Goal: Task Accomplishment & Management: Complete application form

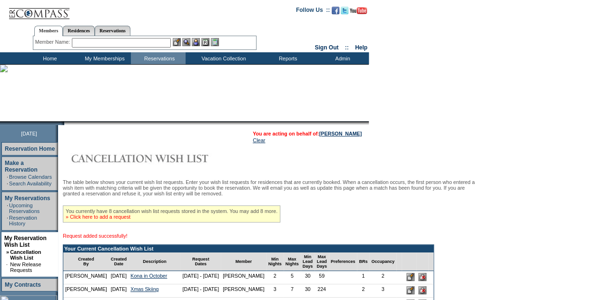
click at [98, 218] on link "» Click here to add a request" at bounding box center [98, 217] width 65 height 6
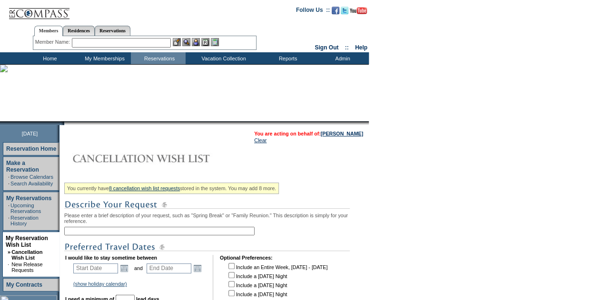
click at [101, 232] on input "text" at bounding box center [159, 231] width 190 height 9
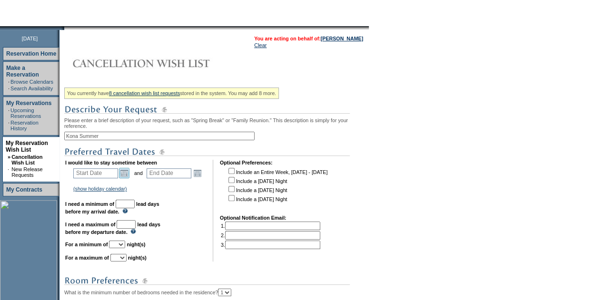
type input "Kona Summer"
click at [126, 177] on link "Open the calendar popup." at bounding box center [124, 173] width 10 height 10
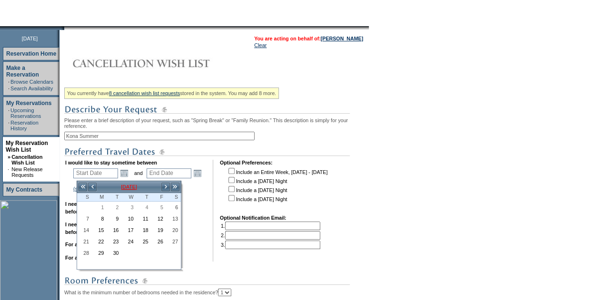
click at [135, 186] on td "September 2025" at bounding box center [129, 187] width 64 height 10
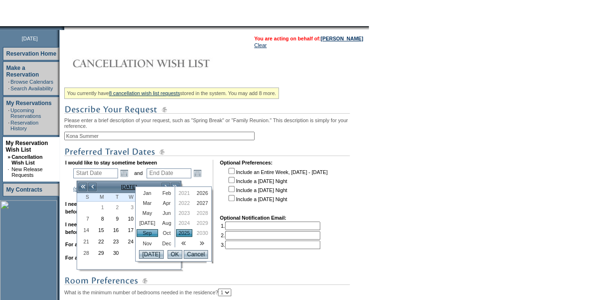
click at [147, 223] on link "Jul" at bounding box center [147, 223] width 21 height 8
click at [196, 192] on link "2026" at bounding box center [202, 193] width 16 height 8
click at [170, 257] on input "OK" at bounding box center [174, 254] width 15 height 9
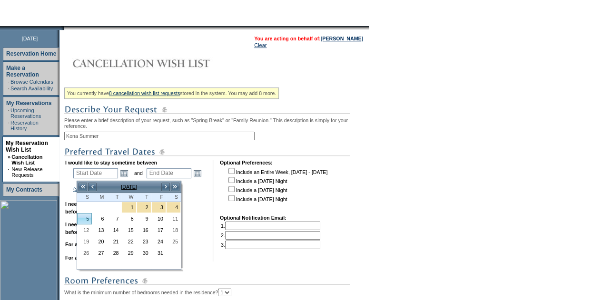
click at [87, 221] on link "5" at bounding box center [85, 219] width 14 height 10
type input "2026-07-05"
type input "2026-07-06"
type input "7/5/2026"
type input "7/6/2026"
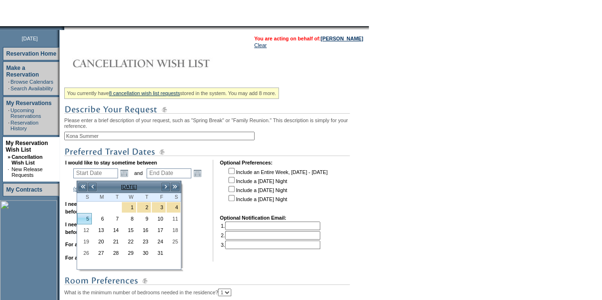
type input "307"
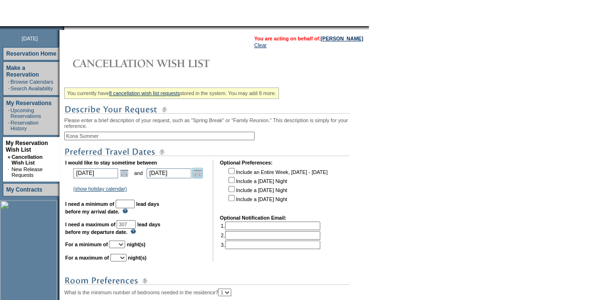
click at [201, 177] on link "Open the calendar popup." at bounding box center [197, 173] width 10 height 10
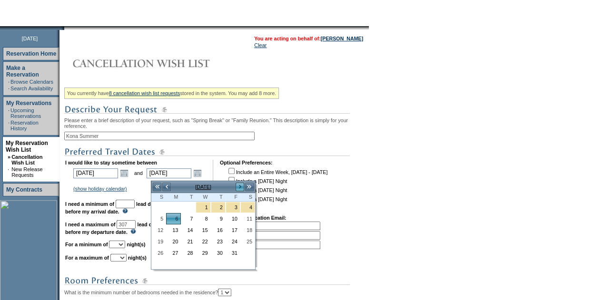
click at [240, 186] on link ">" at bounding box center [240, 187] width 10 height 10
click at [159, 230] on link "13" at bounding box center [159, 230] width 14 height 10
type input "2026-09-13"
type input "9/13/2026"
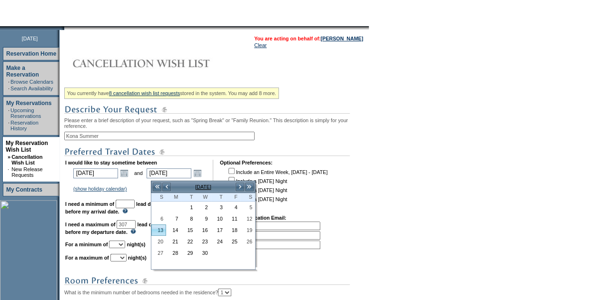
type input "376"
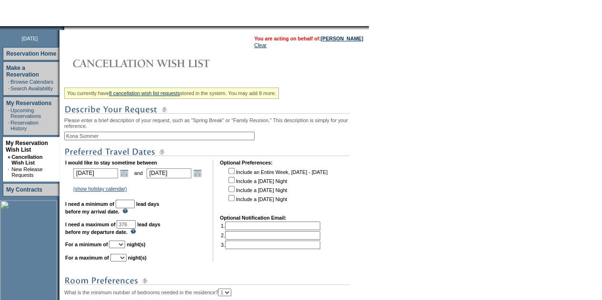
click at [135, 206] on input "text" at bounding box center [125, 204] width 19 height 9
type input "30"
click at [125, 247] on select "1 2 3 4 5 6 7 8 9 10 11 12 13 14" at bounding box center [117, 245] width 16 height 8
select select "2"
click at [120, 245] on select "1 2 3 4 5 6 7 8 9 10 11 12 13 14" at bounding box center [117, 245] width 16 height 8
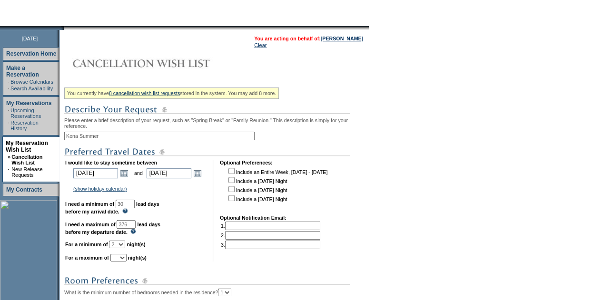
click at [127, 261] on select "1 2 3 4 5 6 7 8 9 10 11 12 13 14" at bounding box center [118, 258] width 16 height 8
select select "5"
click at [122, 259] on select "1 2 3 4 5 6 7 8 9 10 11 12 13 14" at bounding box center [118, 258] width 16 height 8
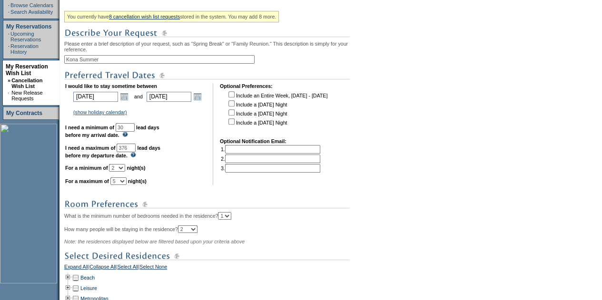
scroll to position [238, 0]
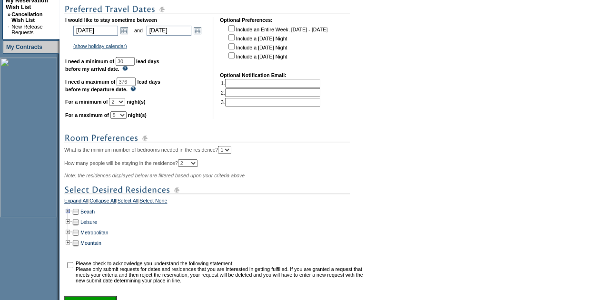
click at [69, 217] on td at bounding box center [68, 211] width 8 height 10
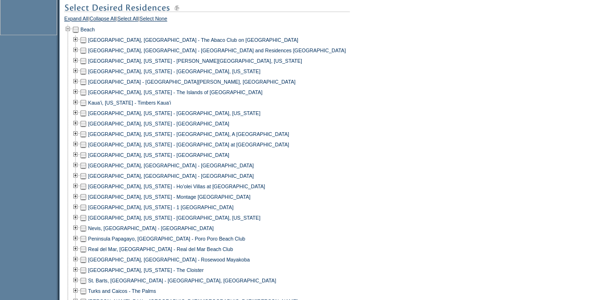
scroll to position [428, 0]
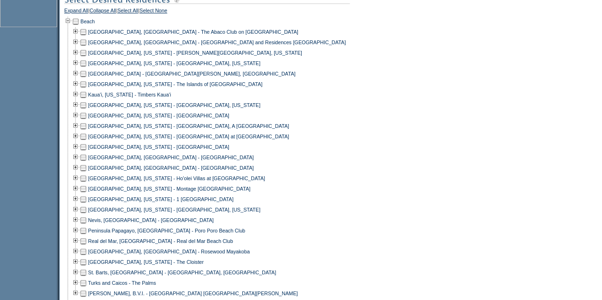
click at [87, 131] on td at bounding box center [83, 126] width 8 height 10
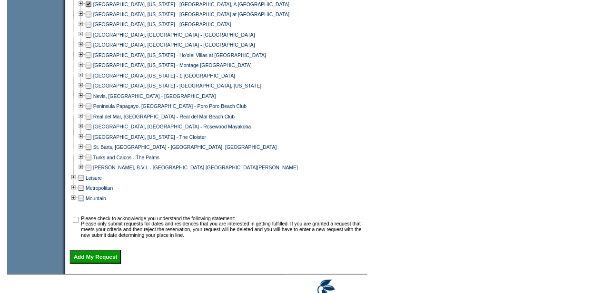
scroll to position [600, 0]
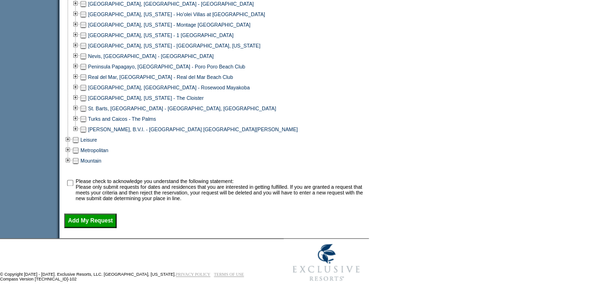
click at [75, 182] on td at bounding box center [70, 189] width 10 height 23
click at [75, 185] on td at bounding box center [70, 189] width 10 height 23
click at [73, 180] on input "checkbox" at bounding box center [70, 183] width 6 height 6
checkbox input "true"
click at [100, 221] on input "Add My Request" at bounding box center [90, 221] width 52 height 14
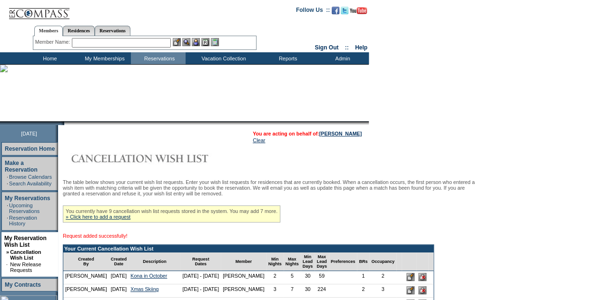
click at [99, 222] on div "You currently have 9 cancellation wish list requests stored in the system. You …" at bounding box center [171, 214] width 217 height 17
click at [100, 216] on div "You currently have 9 cancellation wish list requests stored in the system. You …" at bounding box center [171, 214] width 217 height 17
click at [100, 219] on link "» Click here to add a request" at bounding box center [98, 217] width 65 height 6
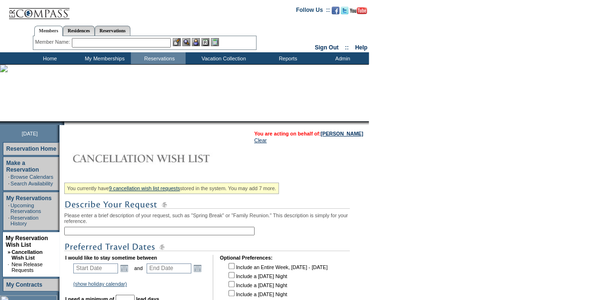
click at [103, 233] on input "text" at bounding box center [159, 231] width 190 height 9
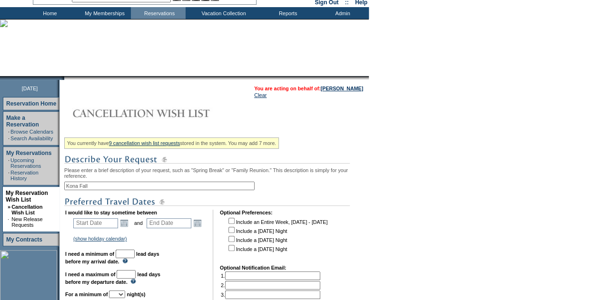
scroll to position [143, 0]
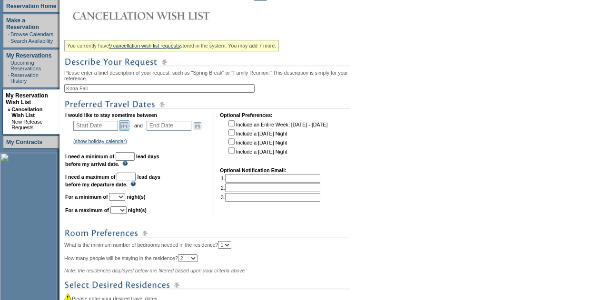
type input "Kona Fall"
click at [123, 129] on link "Open the calendar popup." at bounding box center [124, 125] width 10 height 10
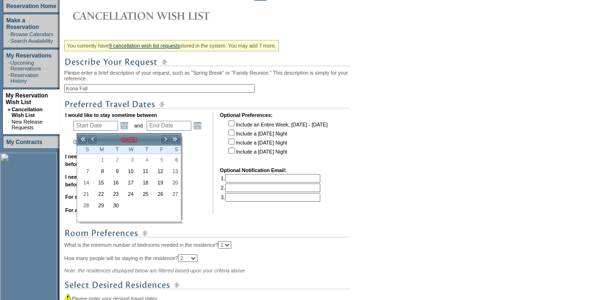
click at [127, 137] on td "September 2025" at bounding box center [129, 139] width 64 height 10
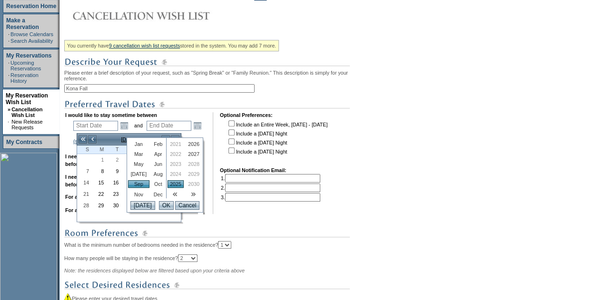
click at [186, 142] on link "2026" at bounding box center [194, 144] width 16 height 8
click at [163, 210] on input "OK" at bounding box center [166, 205] width 15 height 9
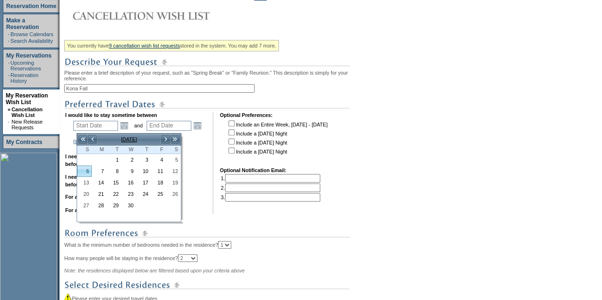
click at [82, 172] on link "6" at bounding box center [85, 171] width 14 height 10
type input "2026-09-06"
type input "2026-09-07"
type input "9/6/2026"
type input "9/7/2026"
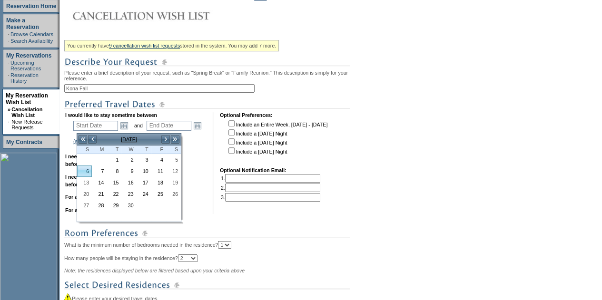
type input "370"
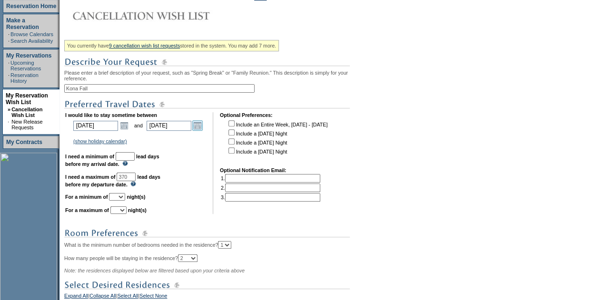
click at [203, 129] on link "Open the calendar popup." at bounding box center [197, 125] width 10 height 10
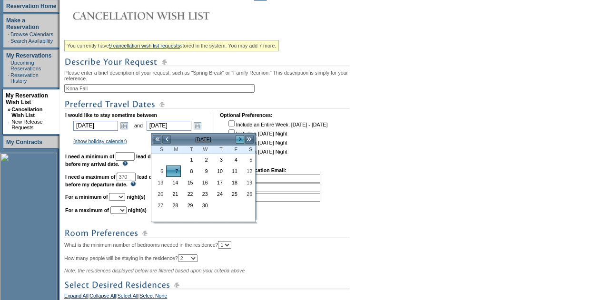
click at [239, 138] on link ">" at bounding box center [240, 140] width 10 height 10
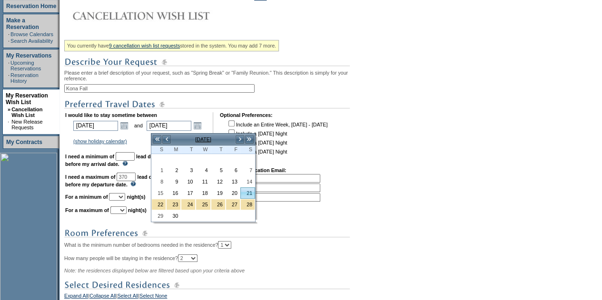
click at [247, 193] on link "21" at bounding box center [248, 193] width 14 height 10
type input "2026-11-21"
type input "11/21/2026"
type input "445"
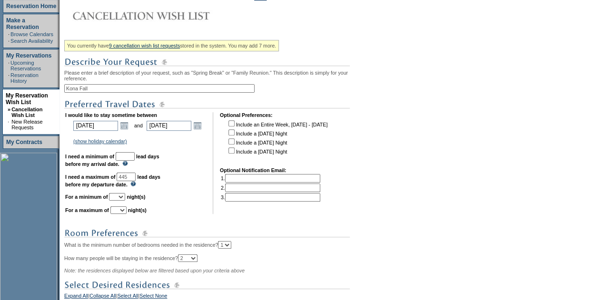
click at [129, 158] on td "I would like to stay sometime between 2026-09-06 9/6/2026 Open the calendar pop…" at bounding box center [135, 163] width 141 height 102
click at [135, 161] on input "text" at bounding box center [125, 156] width 19 height 9
type input "30"
click at [125, 199] on select "1 2 3 4 5 6 7 8 9 10 11 12 13 14" at bounding box center [117, 197] width 16 height 8
select select "2"
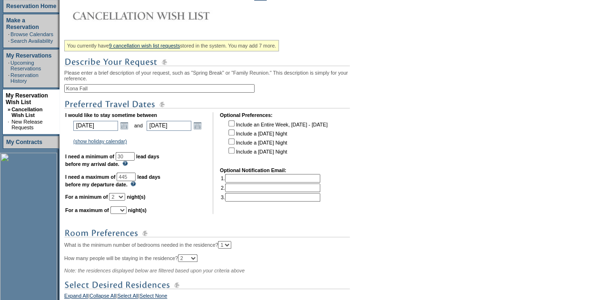
click at [120, 198] on select "1 2 3 4 5 6 7 8 9 10 11 12 13 14" at bounding box center [117, 197] width 16 height 8
click at [126, 214] on select "1 2 3 4 5 6 7 8 9 10 11 12 13 14" at bounding box center [118, 210] width 16 height 8
select select "5"
click at [122, 211] on select "1 2 3 4 5 6 7 8 9 10 11 12 13 14" at bounding box center [118, 210] width 16 height 8
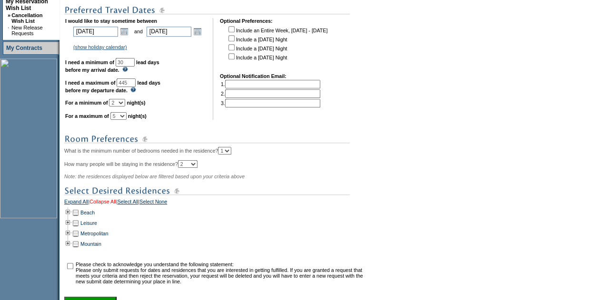
scroll to position [328, 0]
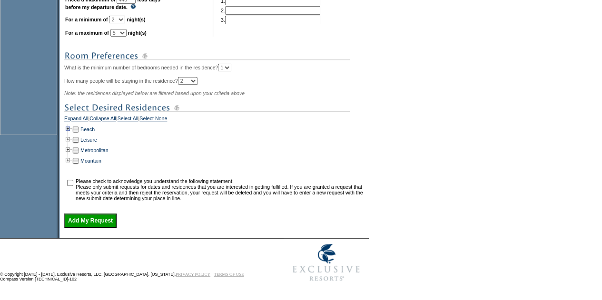
click at [69, 126] on td at bounding box center [68, 129] width 8 height 10
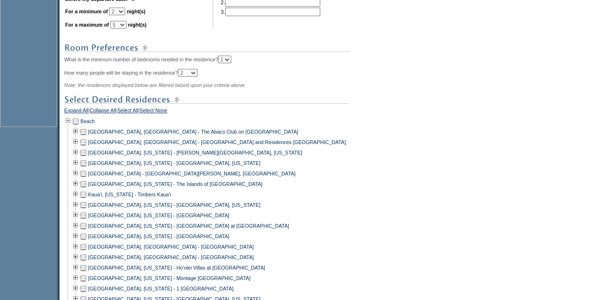
scroll to position [233, 0]
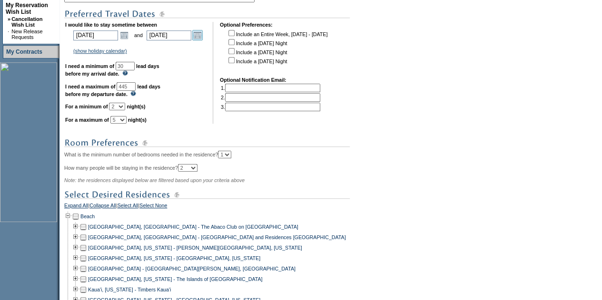
click at [202, 32] on link "Open the calendar popup." at bounding box center [197, 35] width 10 height 10
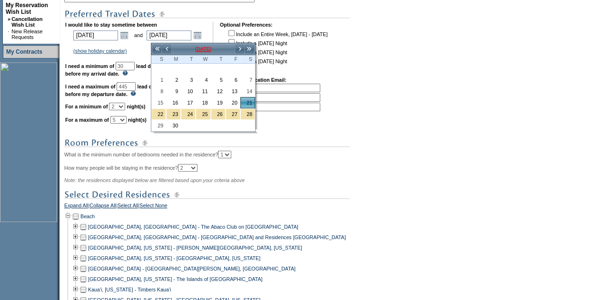
click at [171, 49] on td "November 2026" at bounding box center [203, 49] width 64 height 10
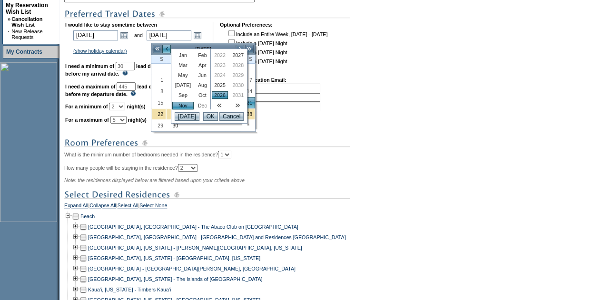
click at [167, 49] on link "<" at bounding box center [167, 49] width 10 height 10
click at [247, 115] on div at bounding box center [248, 87] width 2 height 77
click at [249, 114] on link "31" at bounding box center [248, 115] width 14 height 10
type input "2026-10-31"
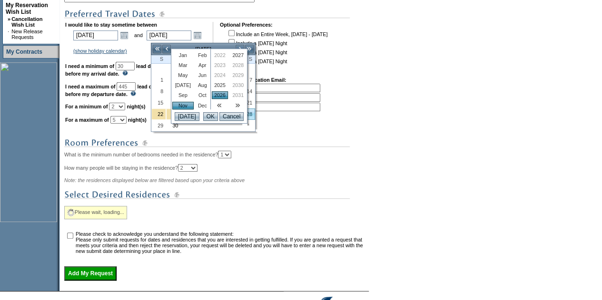
type input "10/31/2026"
type input "424"
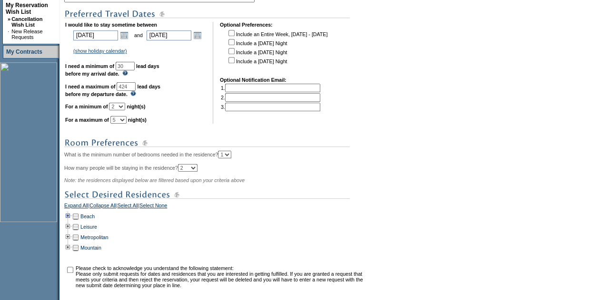
click at [75, 222] on td at bounding box center [76, 216] width 8 height 10
click at [72, 222] on td at bounding box center [68, 216] width 8 height 10
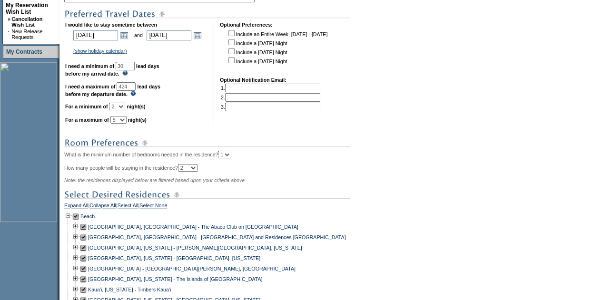
click at [78, 222] on td at bounding box center [76, 216] width 8 height 10
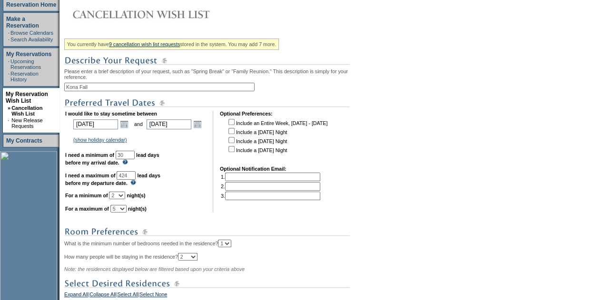
scroll to position [138, 0]
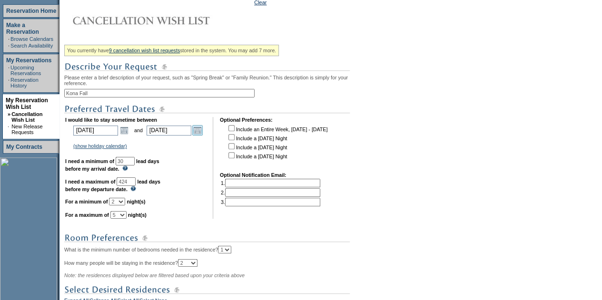
click at [203, 132] on link "Open the calendar popup." at bounding box center [197, 130] width 10 height 10
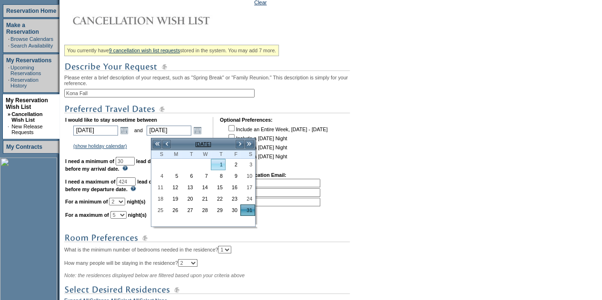
click at [219, 167] on link "1" at bounding box center [218, 164] width 14 height 10
type input "2026-10-01"
type input "10/1/2026"
type input "394"
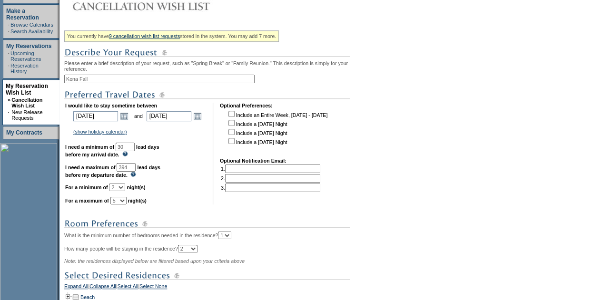
scroll to position [328, 0]
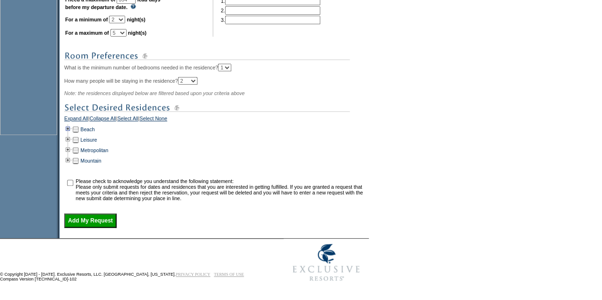
click at [71, 128] on td at bounding box center [68, 129] width 8 height 10
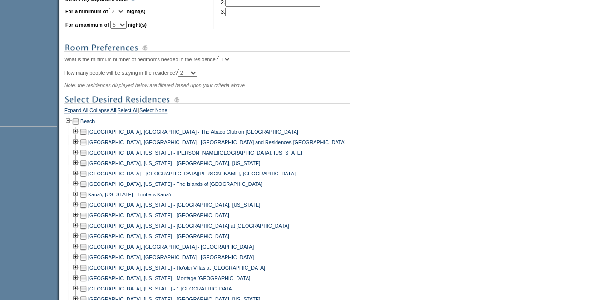
click at [71, 127] on td at bounding box center [68, 121] width 8 height 10
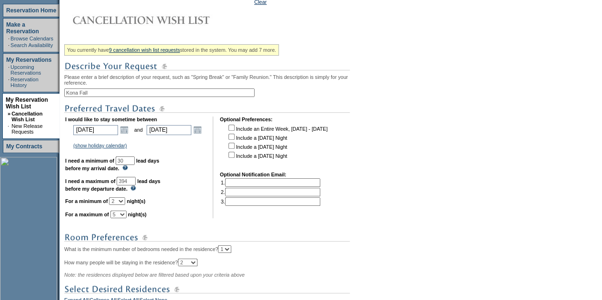
scroll to position [138, 0]
click at [203, 133] on link "Open the calendar popup." at bounding box center [197, 130] width 10 height 10
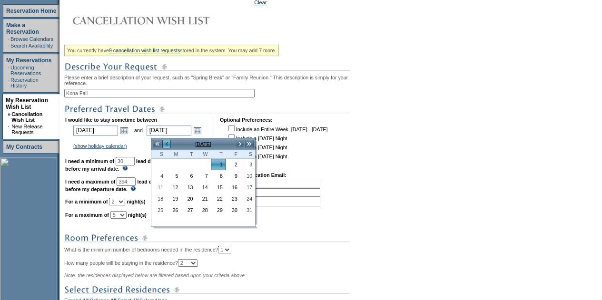
click at [167, 144] on link "<" at bounding box center [167, 144] width 10 height 10
drag, startPoint x: 171, startPoint y: 151, endPoint x: 183, endPoint y: 168, distance: 20.5
click at [183, 167] on table "S M T W T F S 1 2 3 4 5 6 7 8 9 10 11 12 13 14 15 16 17 18 19 20 21 22 23 24 25…" at bounding box center [203, 188] width 104 height 76
click at [158, 207] on link "27" at bounding box center [159, 210] width 14 height 10
type input "2026-09-27"
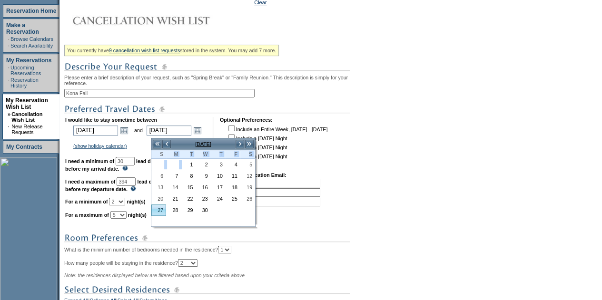
type input "9/27/2026"
type input "390"
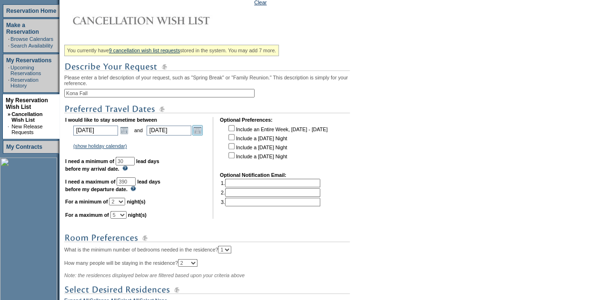
click at [201, 131] on link "Open the calendar popup." at bounding box center [197, 130] width 10 height 10
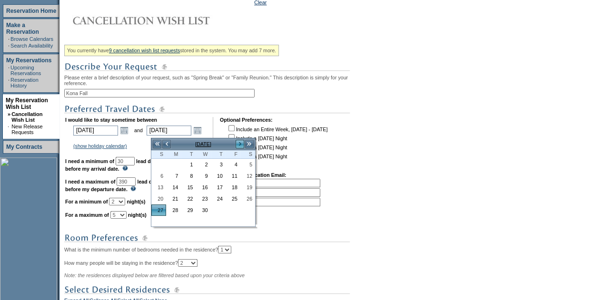
click at [239, 140] on link ">" at bounding box center [240, 144] width 10 height 10
click at [168, 143] on link "<" at bounding box center [167, 144] width 10 height 10
click at [203, 207] on link "30" at bounding box center [203, 210] width 14 height 10
type input "2026-09-30"
type input "9/30/2026"
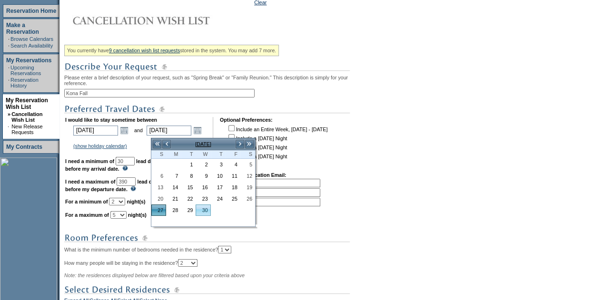
type input "393"
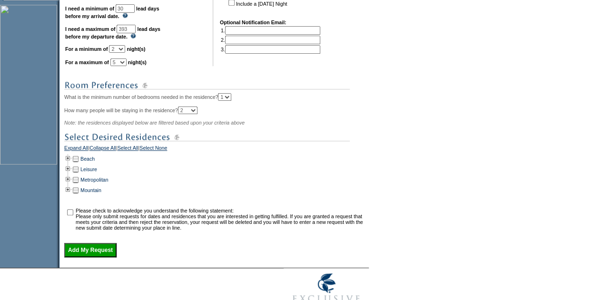
scroll to position [328, 0]
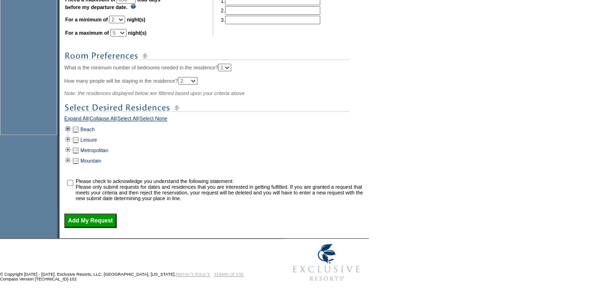
click at [71, 129] on td at bounding box center [68, 129] width 8 height 10
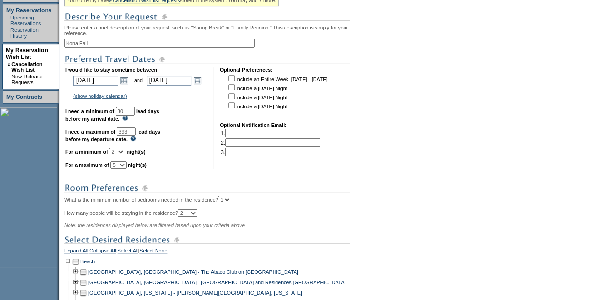
scroll to position [186, 0]
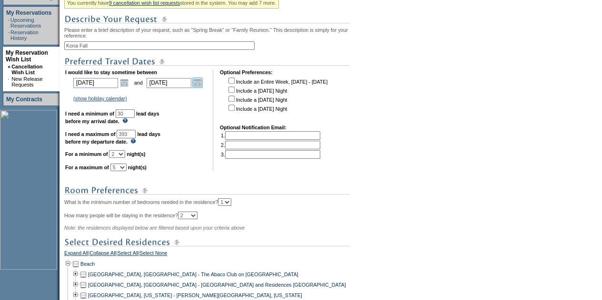
click at [203, 88] on link "Open the calendar popup." at bounding box center [197, 83] width 10 height 10
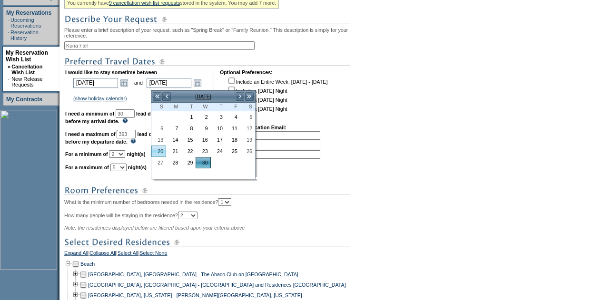
click at [160, 150] on link "20" at bounding box center [159, 151] width 14 height 10
type input "2026-09-20"
type input "9/20/2026"
type input "383"
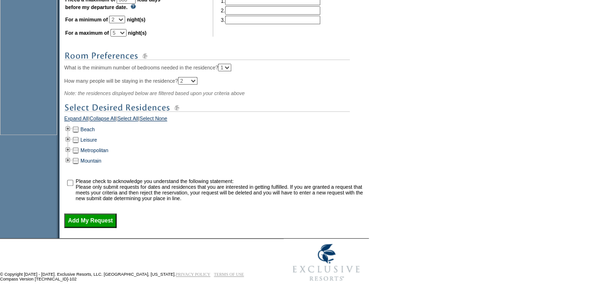
scroll to position [328, 0]
click at [69, 128] on td at bounding box center [68, 129] width 8 height 10
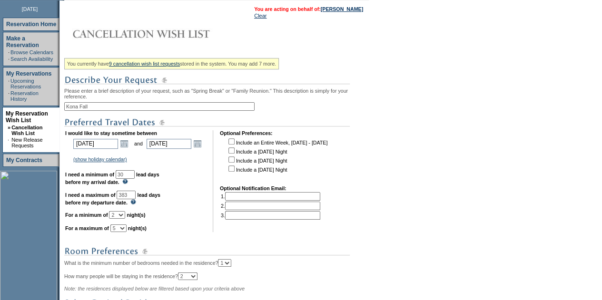
scroll to position [43, 0]
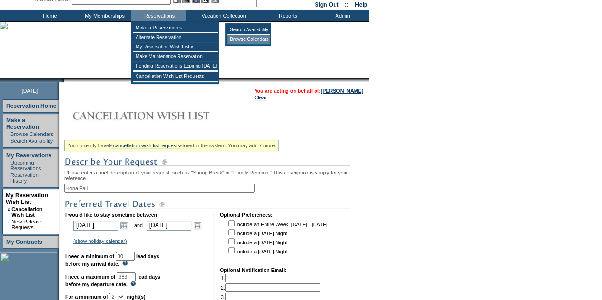
click at [243, 44] on td "Browse Calendars" at bounding box center [248, 40] width 42 height 10
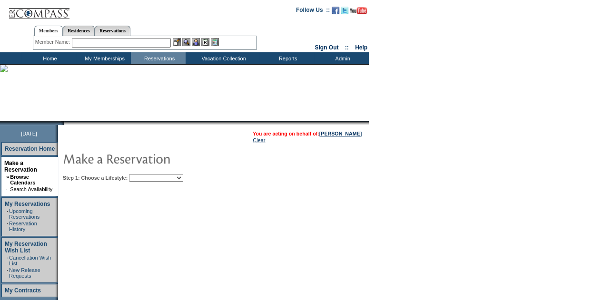
click at [163, 175] on select "Beach Leisure Metropolitan Mountain OIAL for Adventure OIAL for Couples OIAL fo…" at bounding box center [156, 178] width 54 height 8
select select "Beach"
click at [145, 174] on select "Beach Leisure Metropolitan Mountain OIAL for Adventure OIAL for Couples OIAL fo…" at bounding box center [156, 178] width 54 height 8
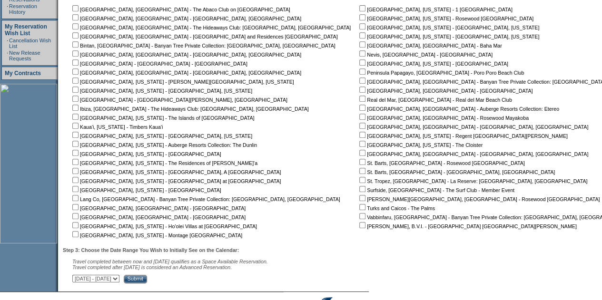
scroll to position [238, 0]
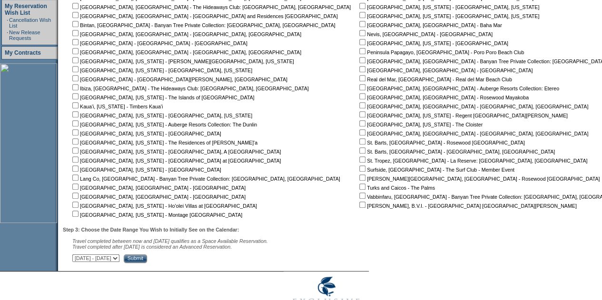
click at [78, 150] on input "checkbox" at bounding box center [75, 150] width 6 height 6
checkbox input "true"
click at [147, 261] on input "Submit" at bounding box center [135, 259] width 23 height 9
